Goal: Task Accomplishment & Management: Manage account settings

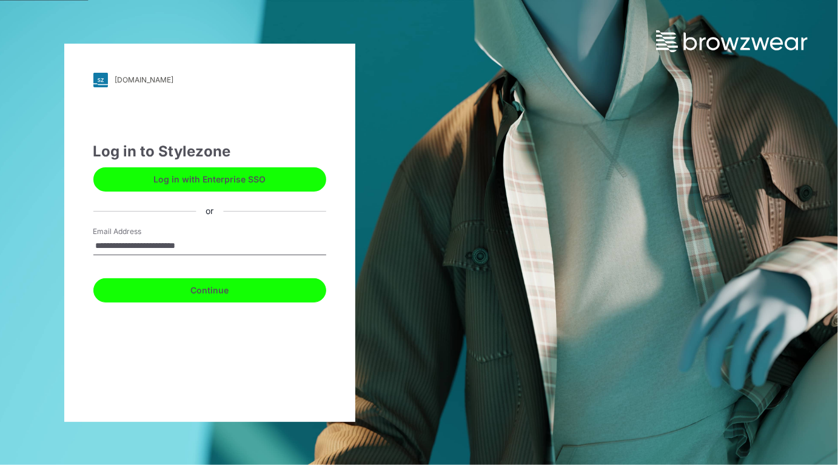
click at [199, 286] on button "Continue" at bounding box center [209, 290] width 233 height 24
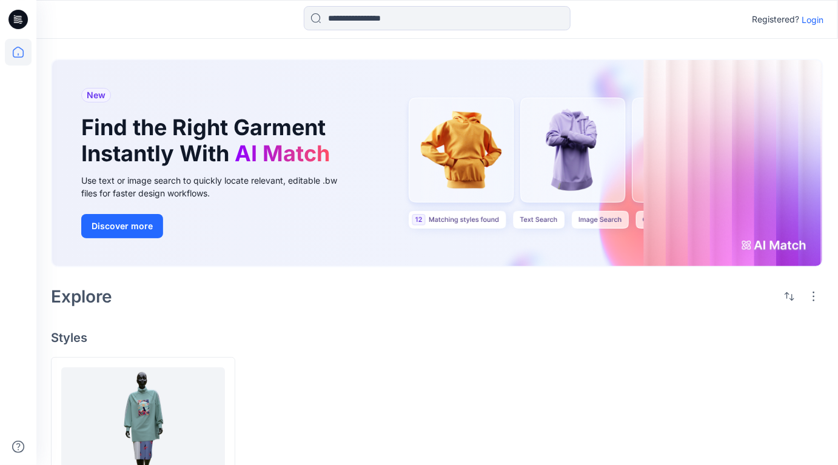
scroll to position [105, 0]
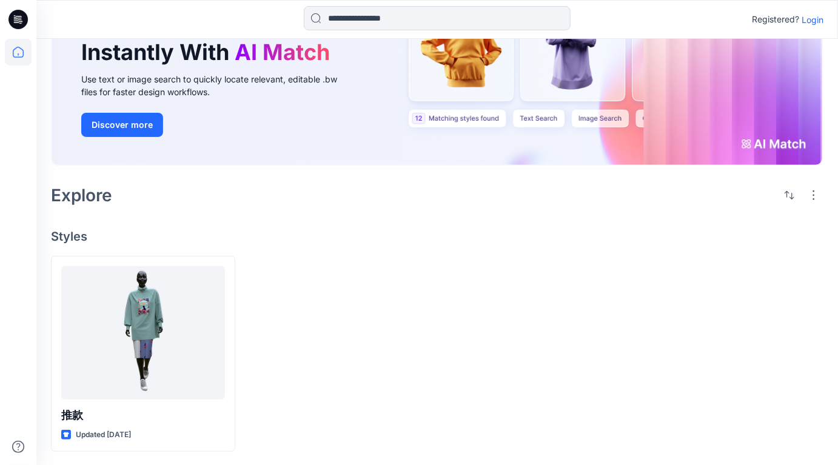
click at [813, 16] on p "Login" at bounding box center [813, 19] width 22 height 13
